Goal: Task Accomplishment & Management: Manage account settings

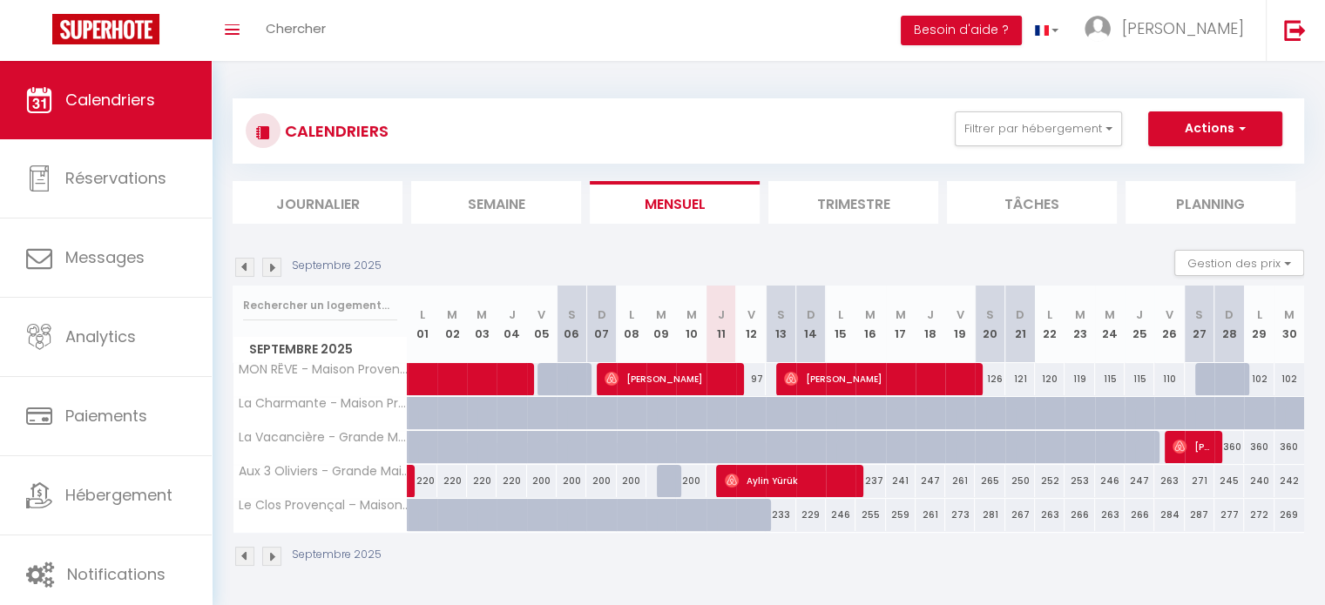
click at [272, 555] on img at bounding box center [271, 556] width 19 height 19
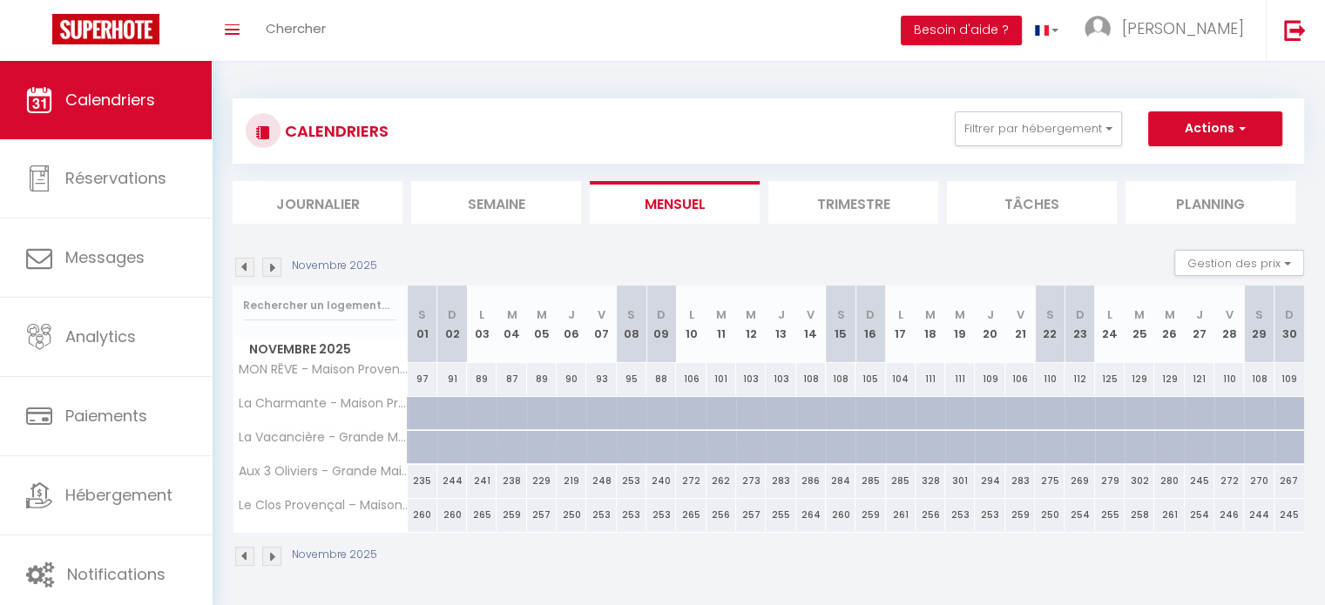
click at [270, 558] on img at bounding box center [271, 556] width 19 height 19
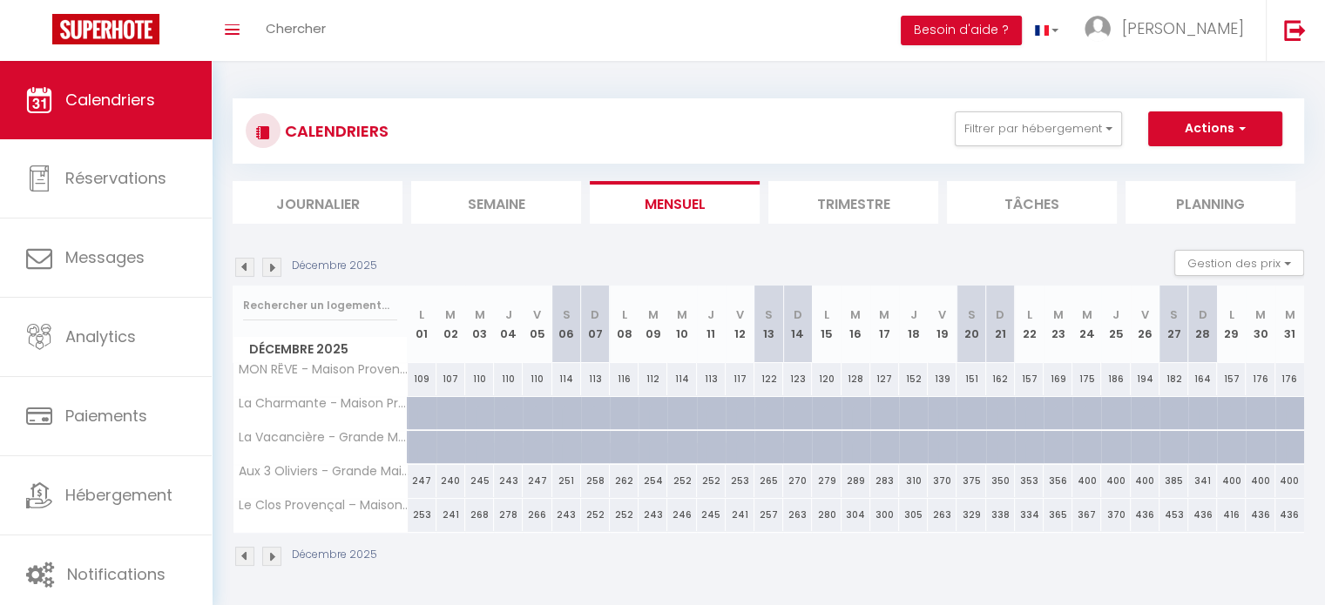
click at [270, 558] on img at bounding box center [271, 556] width 19 height 19
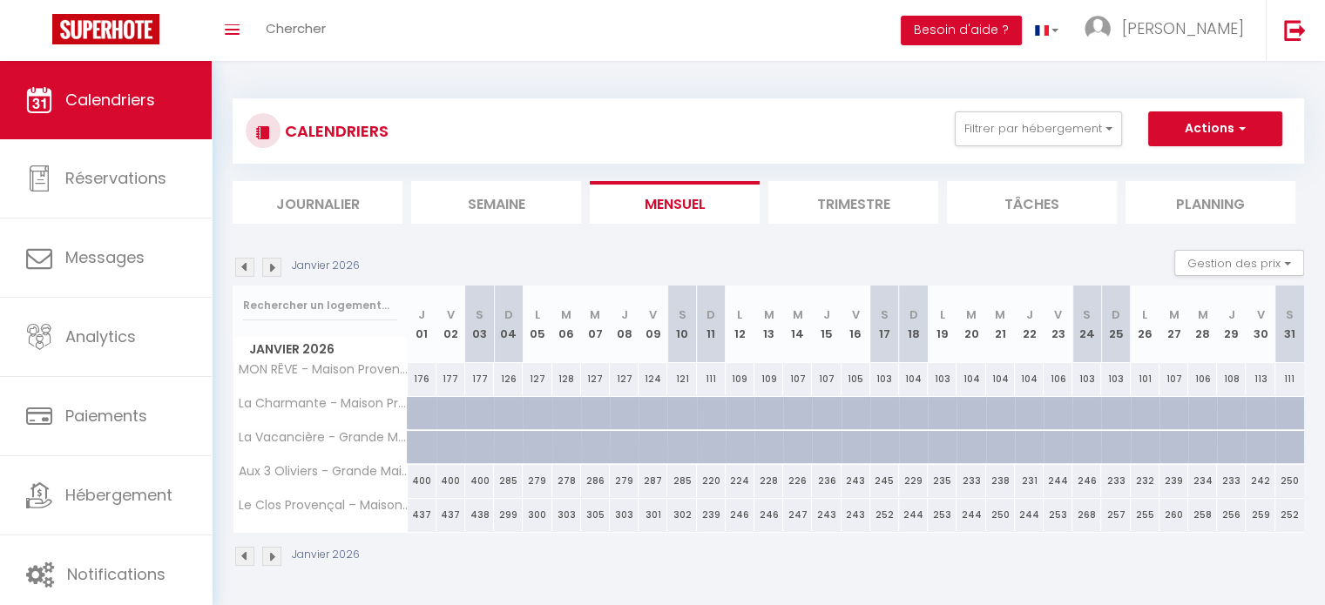
click at [270, 558] on img at bounding box center [271, 556] width 19 height 19
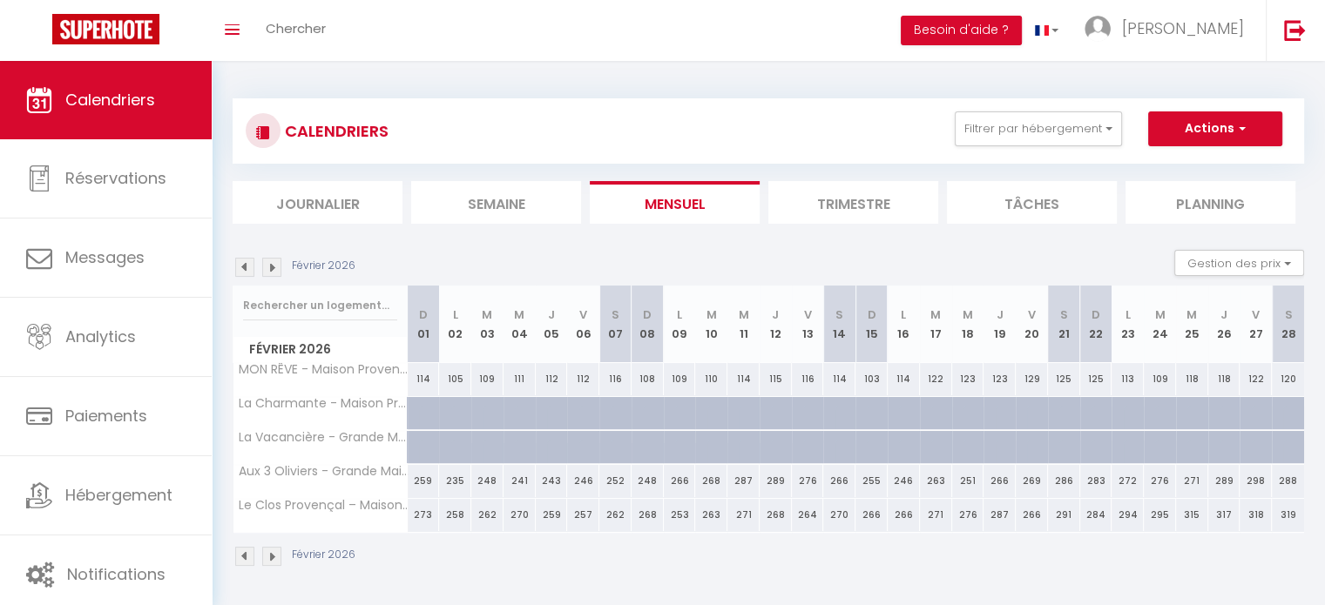
click at [1070, 517] on div "291" at bounding box center [1064, 515] width 32 height 32
type input "291"
type input "Sam 21 Février 2026"
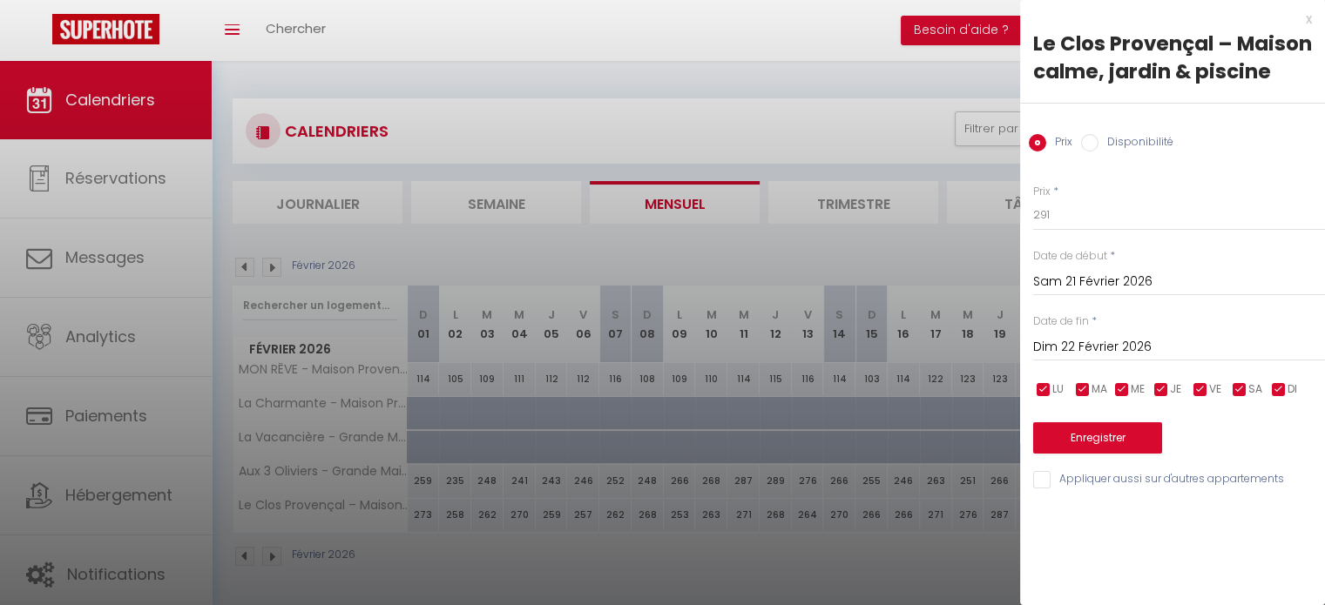
click at [1118, 355] on input "Dim 22 Février 2026" at bounding box center [1179, 347] width 292 height 23
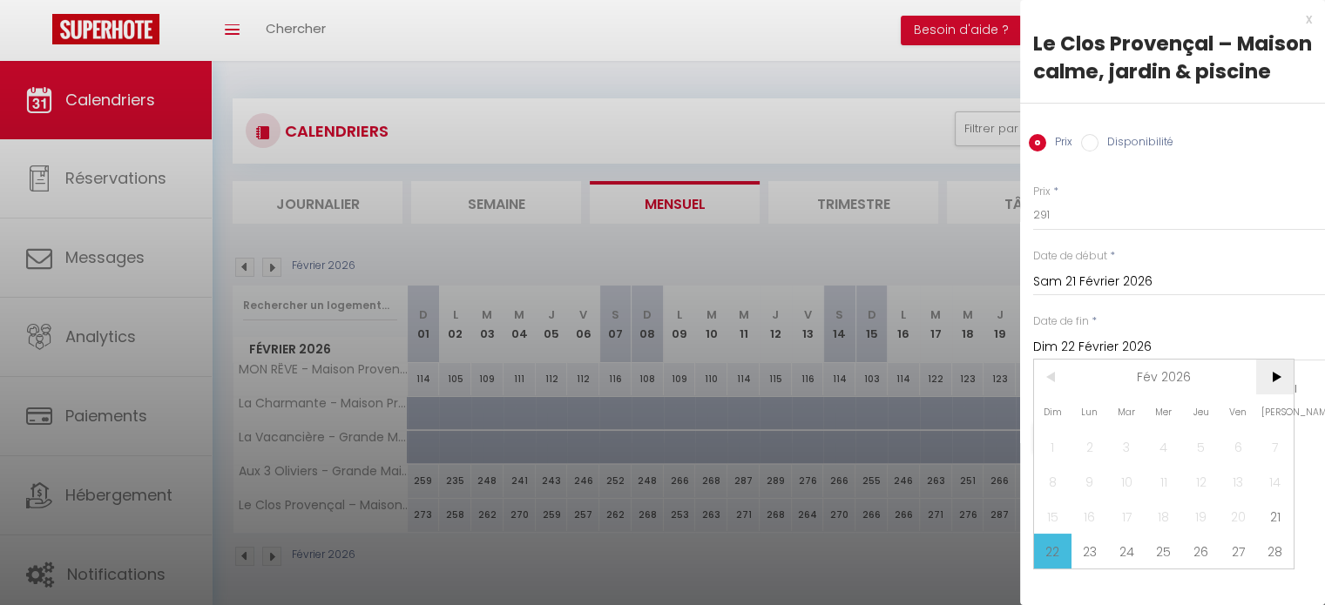
click at [1280, 372] on span ">" at bounding box center [1274, 377] width 37 height 35
click at [1087, 499] on span "9" at bounding box center [1089, 481] width 37 height 35
type input "Lun 09 Mars 2026"
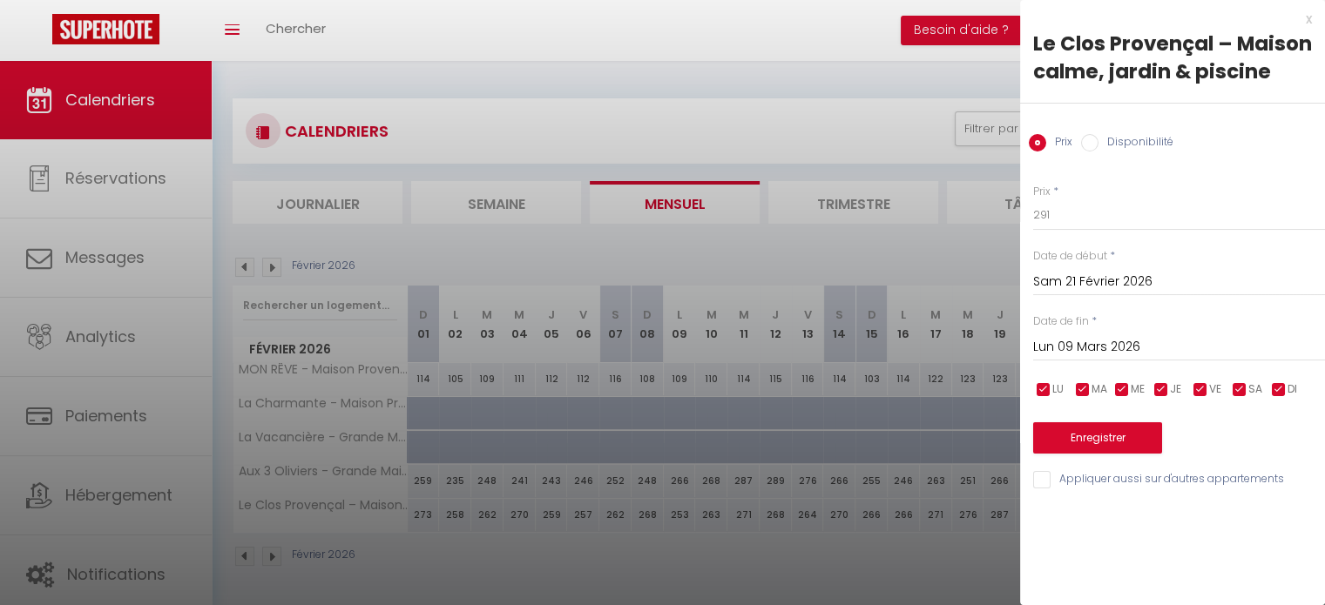
click at [1094, 142] on input "Disponibilité" at bounding box center [1089, 142] width 17 height 17
radio input "true"
radio input "false"
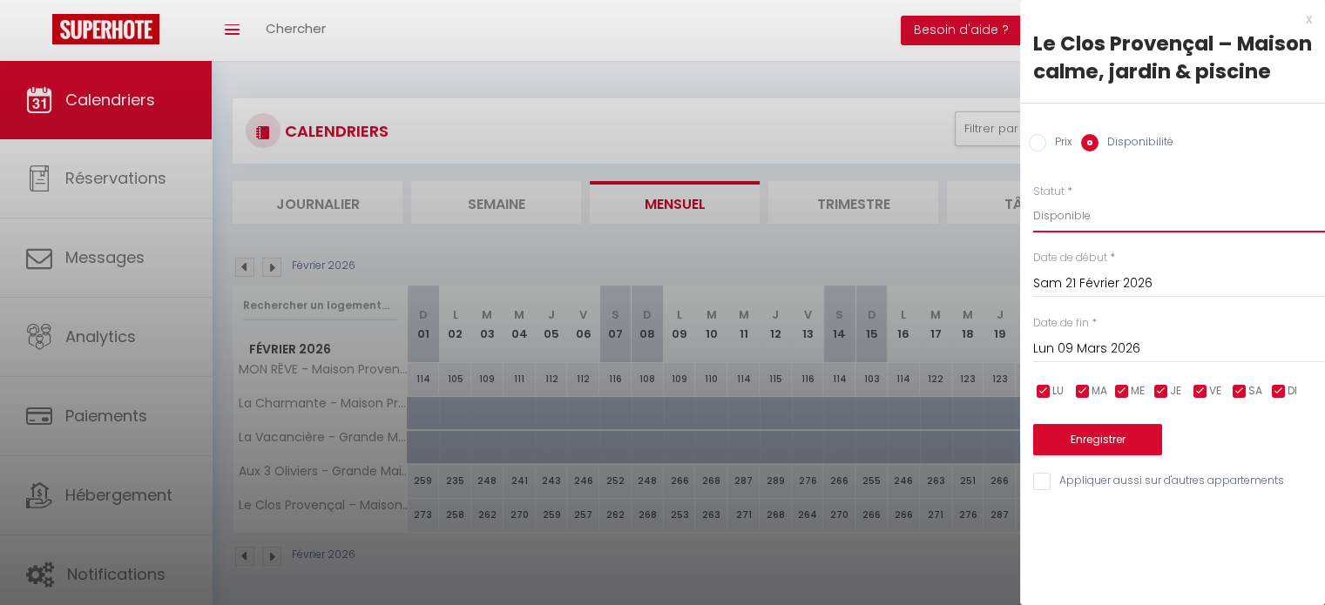
click at [1084, 216] on select "Disponible Indisponible" at bounding box center [1179, 215] width 292 height 33
select select "0"
click at [1033, 199] on select "Disponible Indisponible" at bounding box center [1179, 215] width 292 height 33
click at [1082, 438] on button "Enregistrer" at bounding box center [1097, 439] width 129 height 31
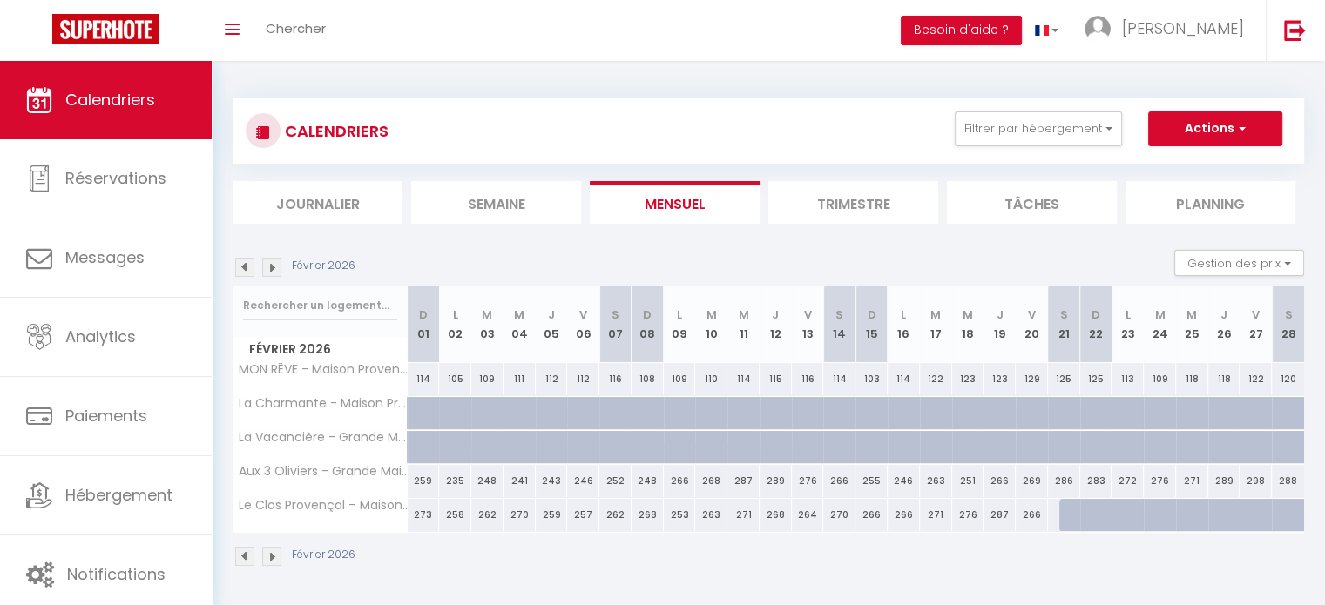
click at [268, 262] on img at bounding box center [271, 267] width 19 height 19
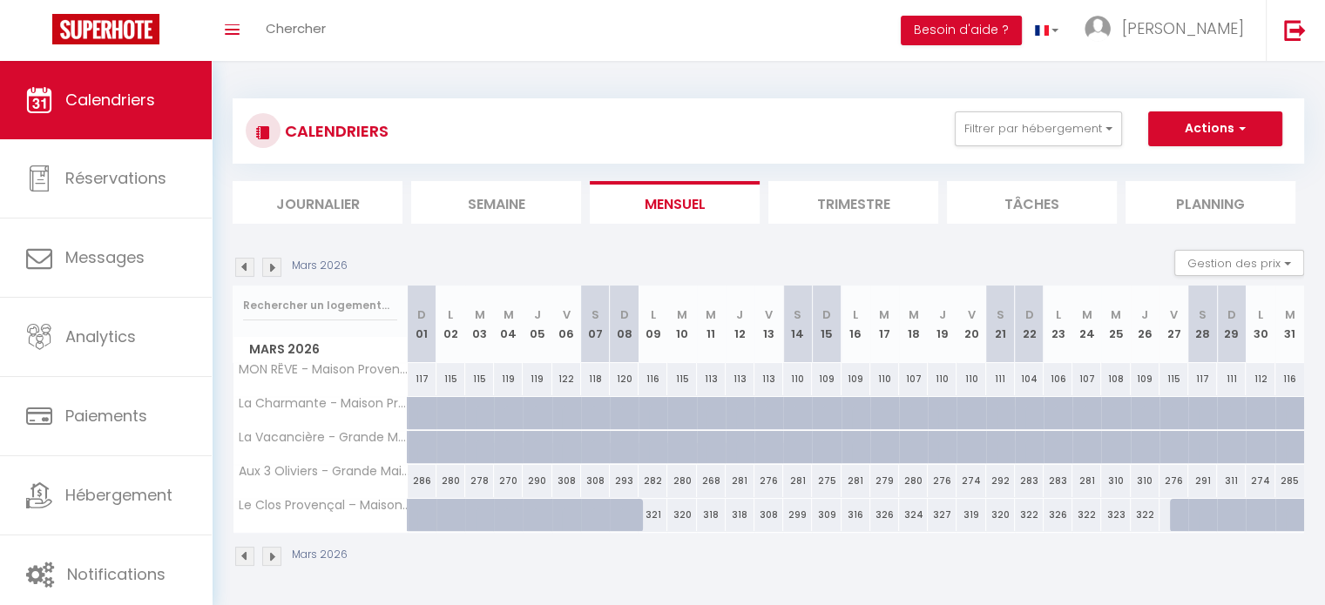
click at [268, 262] on img at bounding box center [271, 267] width 19 height 19
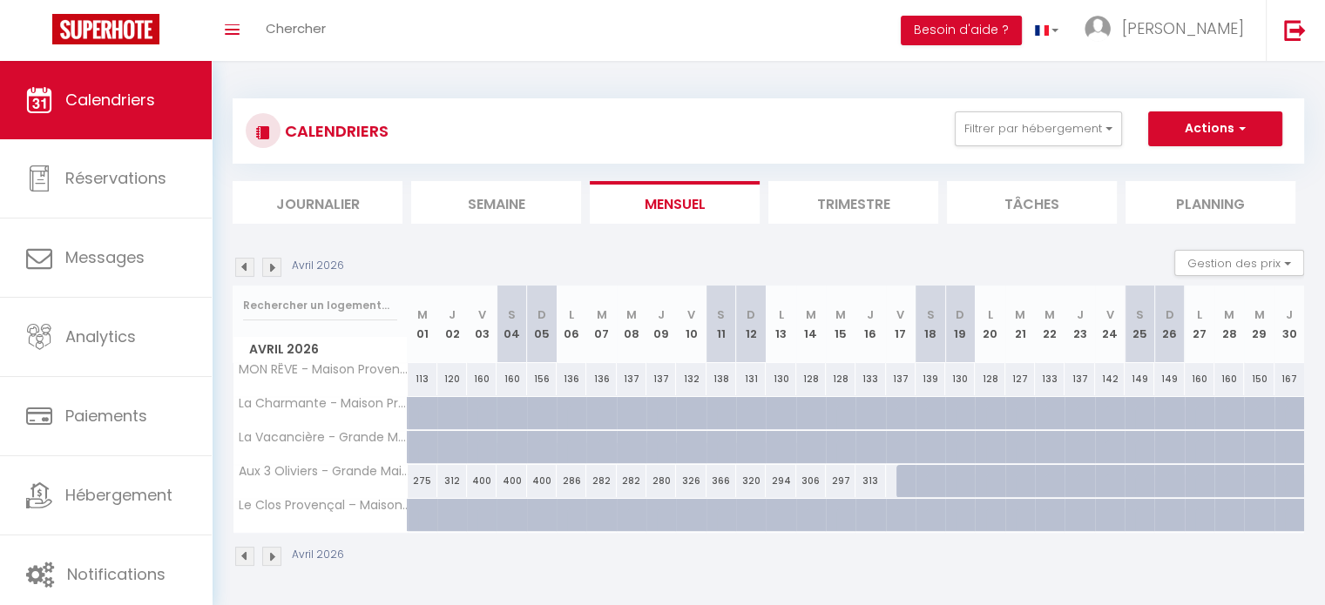
click at [238, 268] on img at bounding box center [244, 267] width 19 height 19
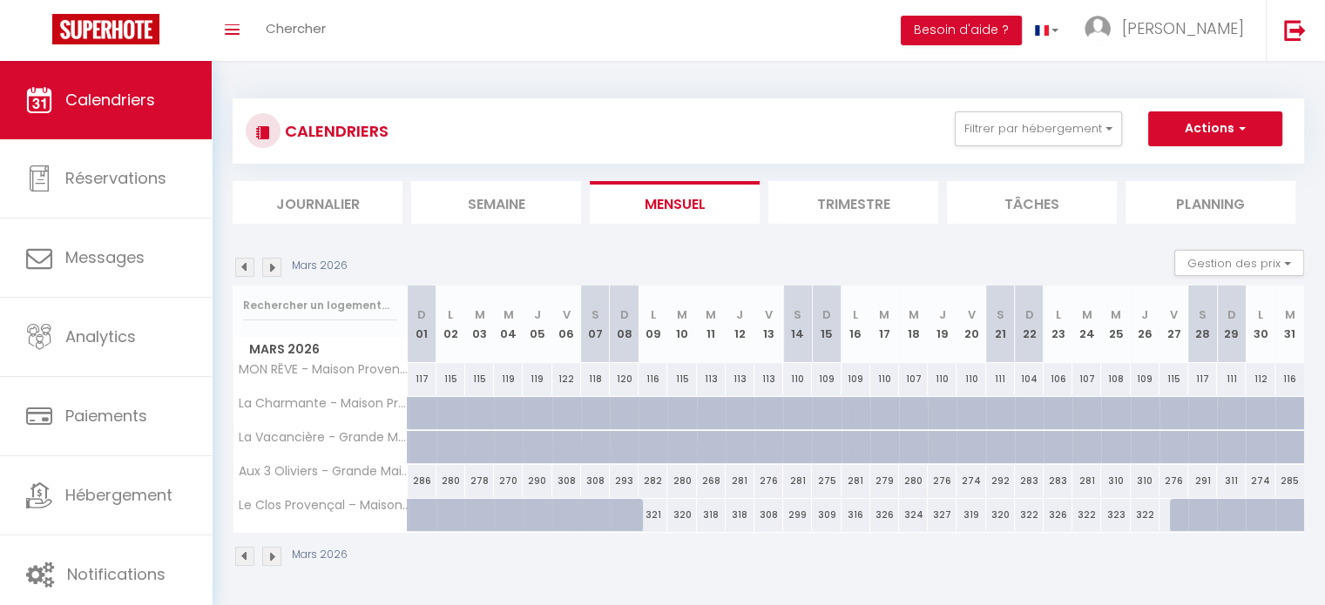
click at [1172, 518] on div at bounding box center [1184, 515] width 29 height 33
select select "1"
type input "Ven 27 Mars 2026"
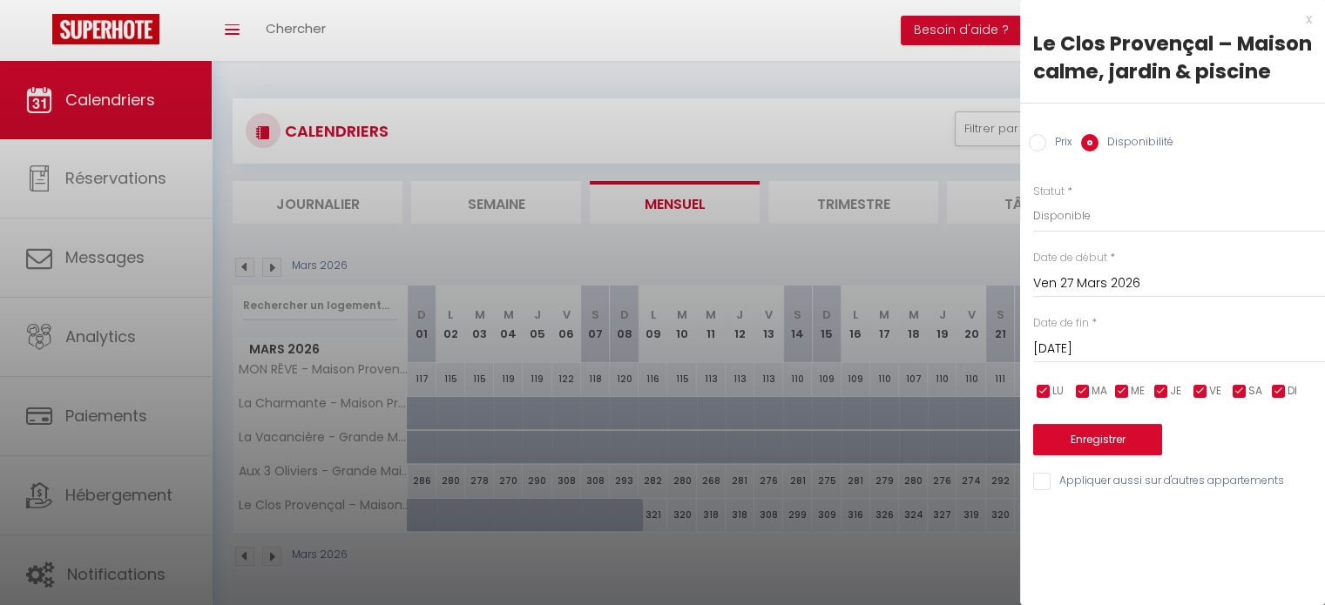
click at [1101, 342] on input "[DATE]" at bounding box center [1179, 349] width 292 height 23
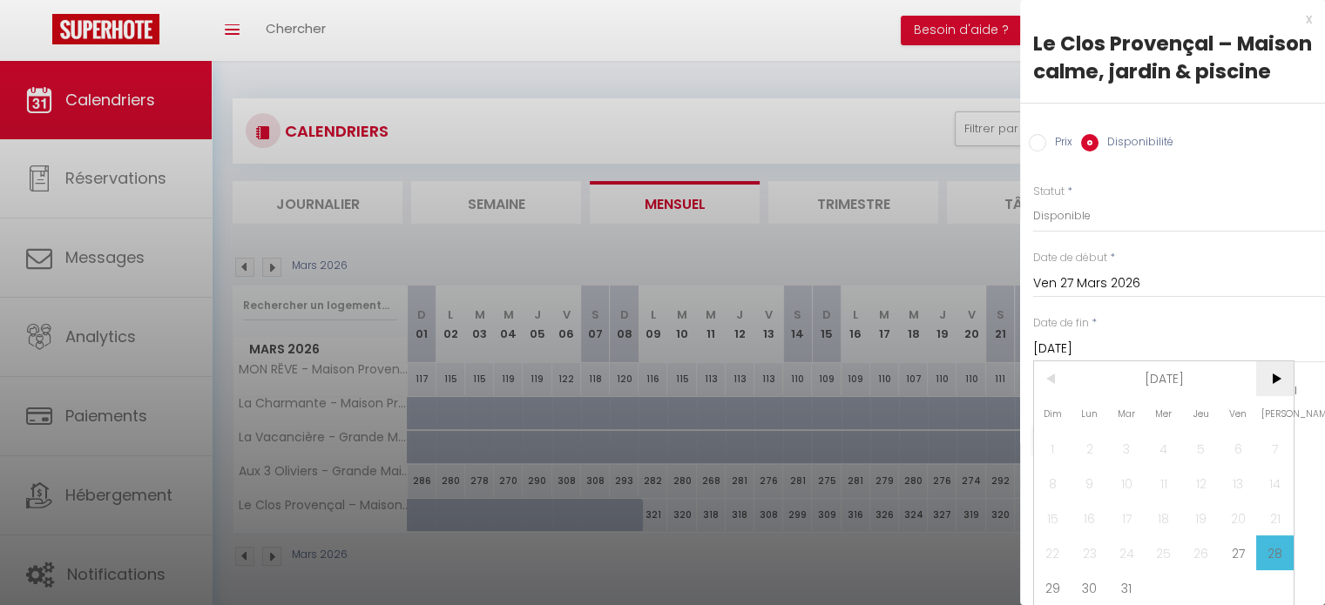
click at [1275, 396] on span ">" at bounding box center [1274, 378] width 37 height 35
click at [1230, 464] on span "1" at bounding box center [1237, 448] width 37 height 35
type input "Ven 01 Mai 2026"
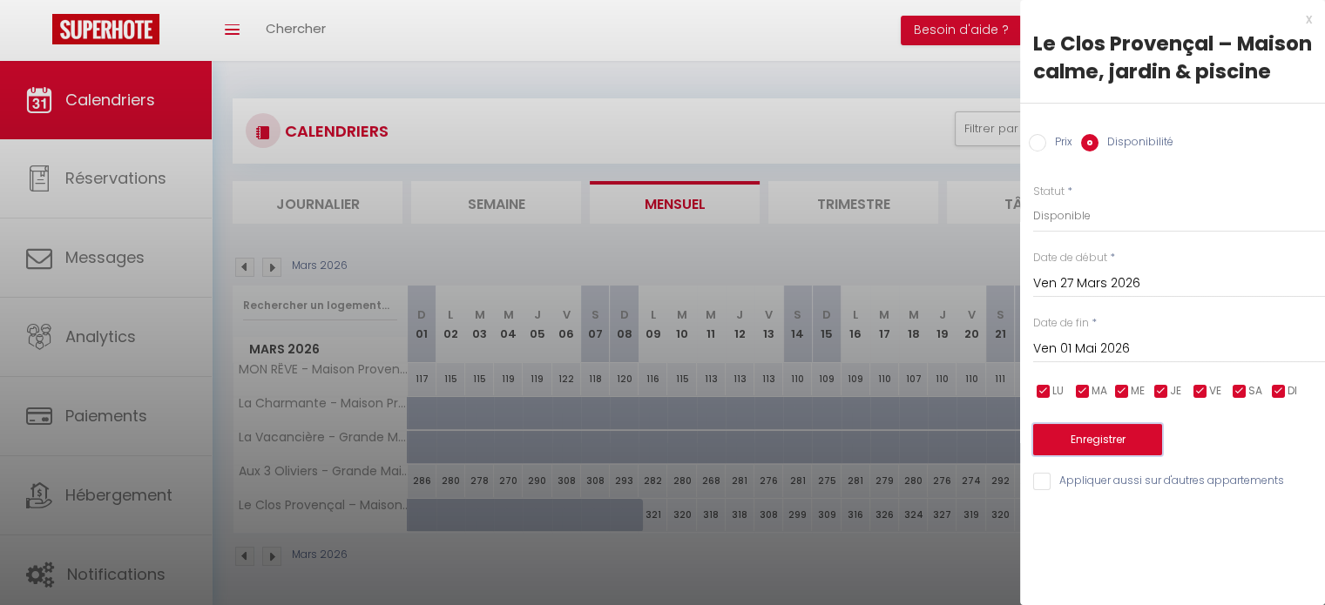
click at [1105, 434] on button "Enregistrer" at bounding box center [1097, 439] width 129 height 31
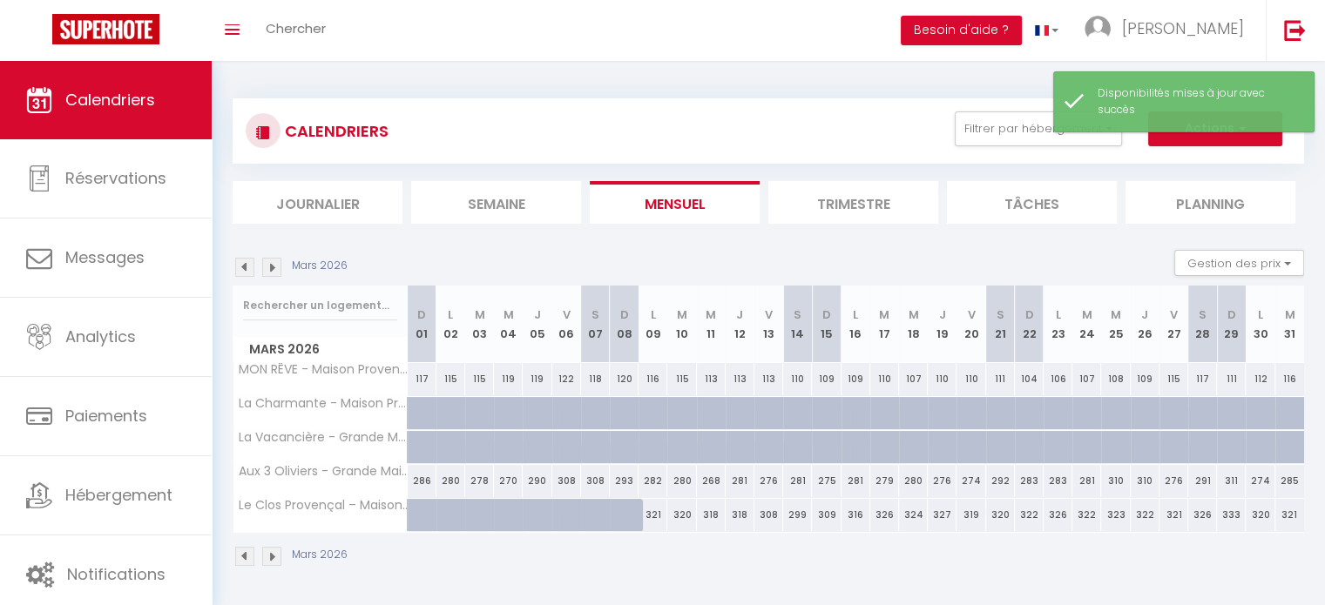
click at [269, 265] on img at bounding box center [271, 267] width 19 height 19
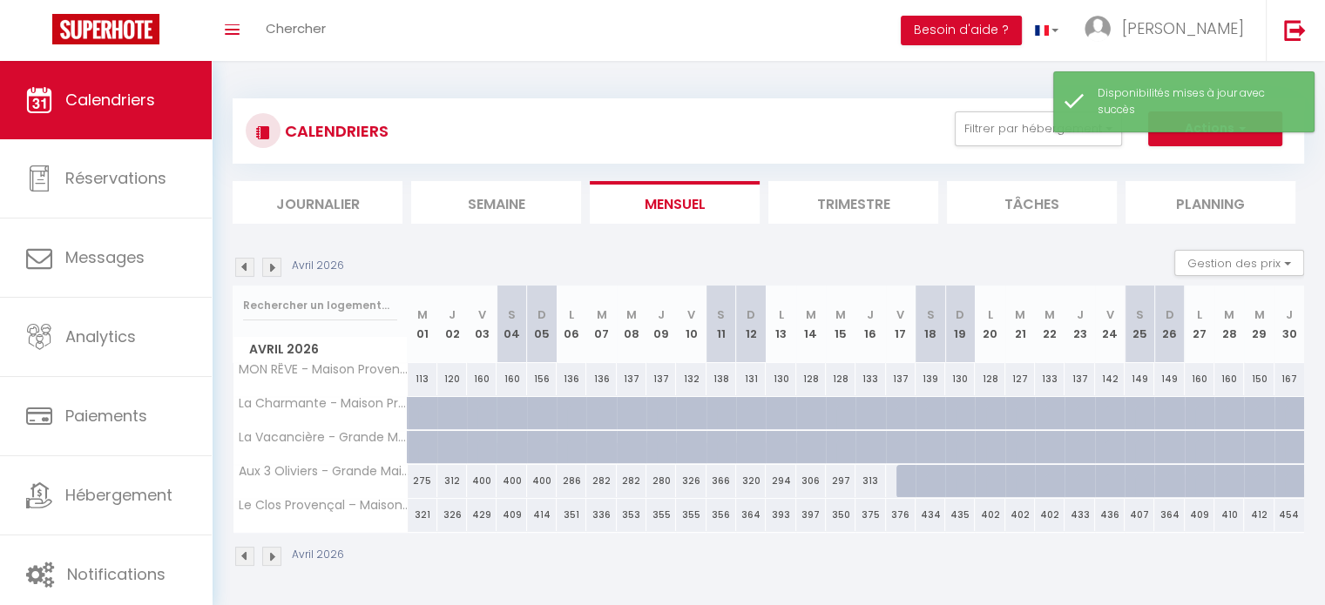
click at [265, 264] on img at bounding box center [271, 267] width 19 height 19
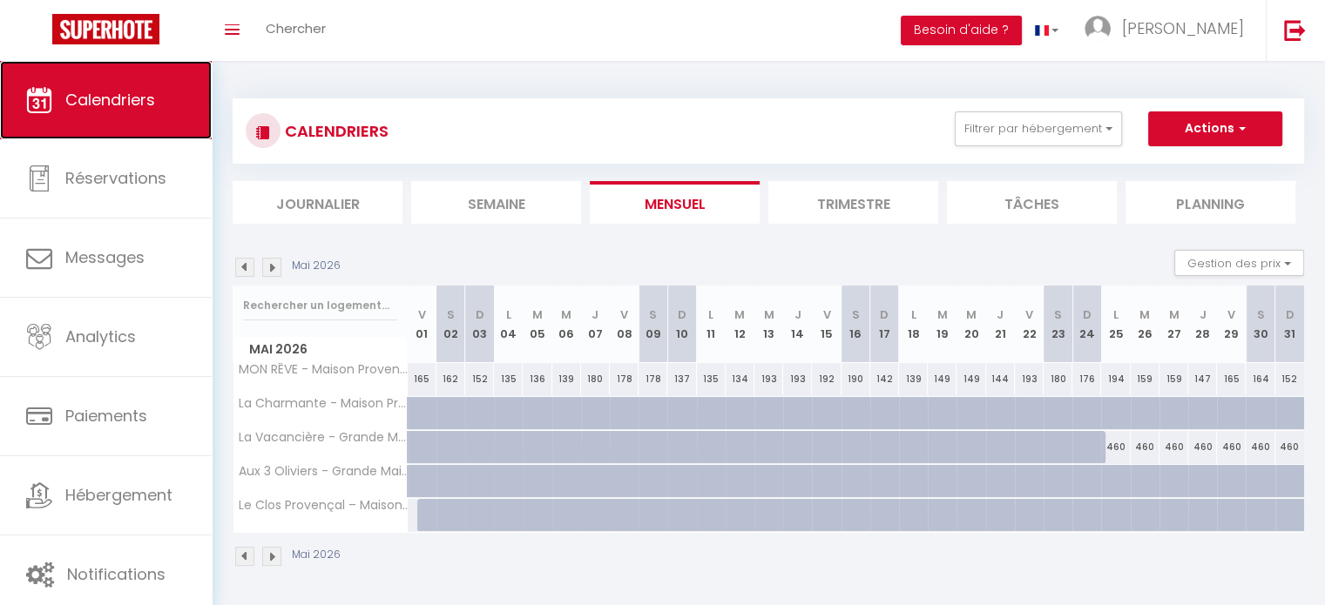
click at [106, 115] on link "Calendriers" at bounding box center [106, 100] width 212 height 78
